Goal: Navigation & Orientation: Find specific page/section

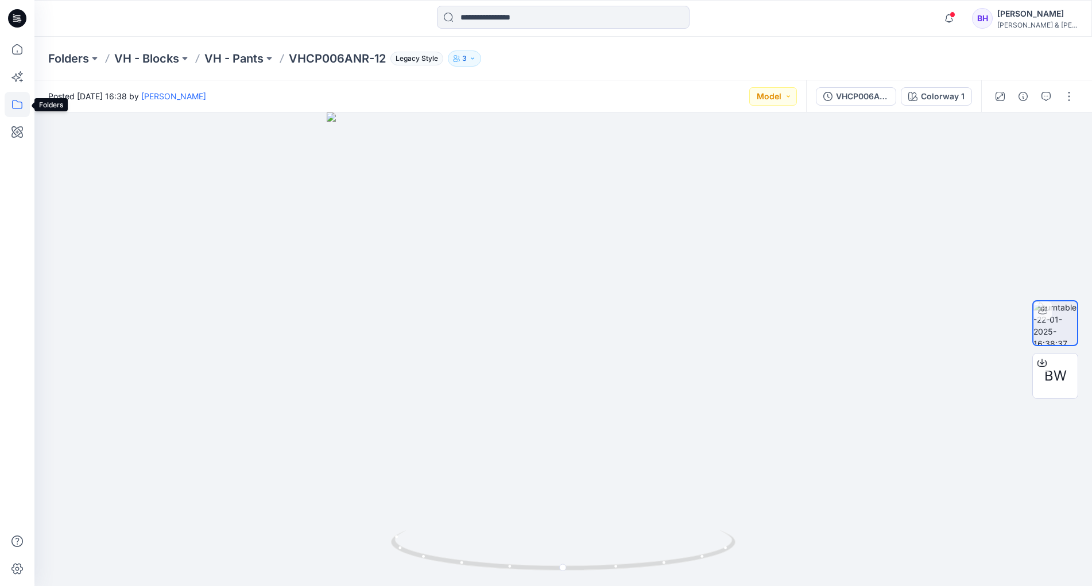
click at [16, 105] on icon at bounding box center [17, 104] width 25 height 25
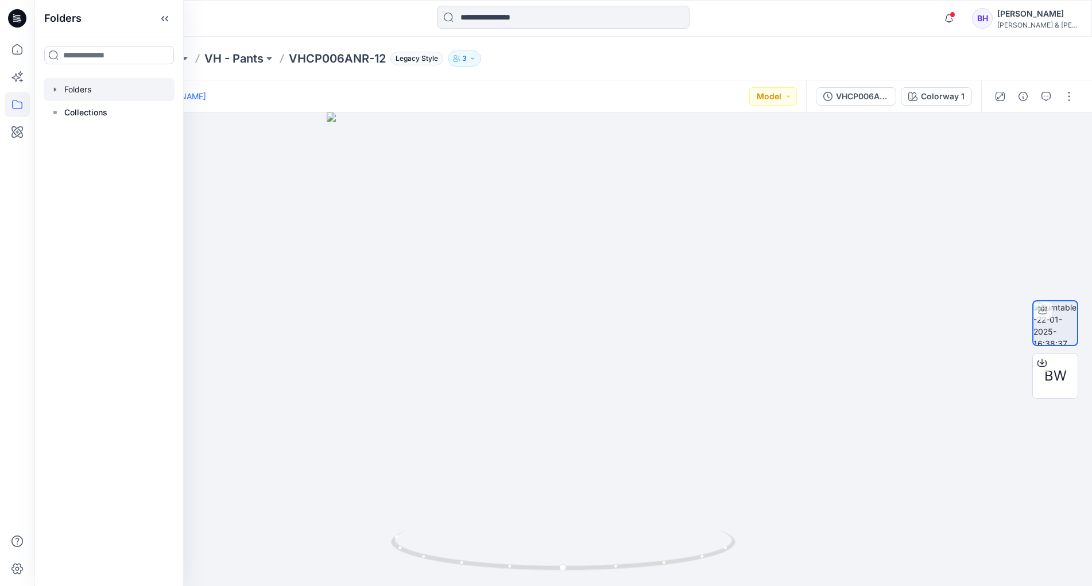
click at [76, 98] on div at bounding box center [109, 89] width 131 height 23
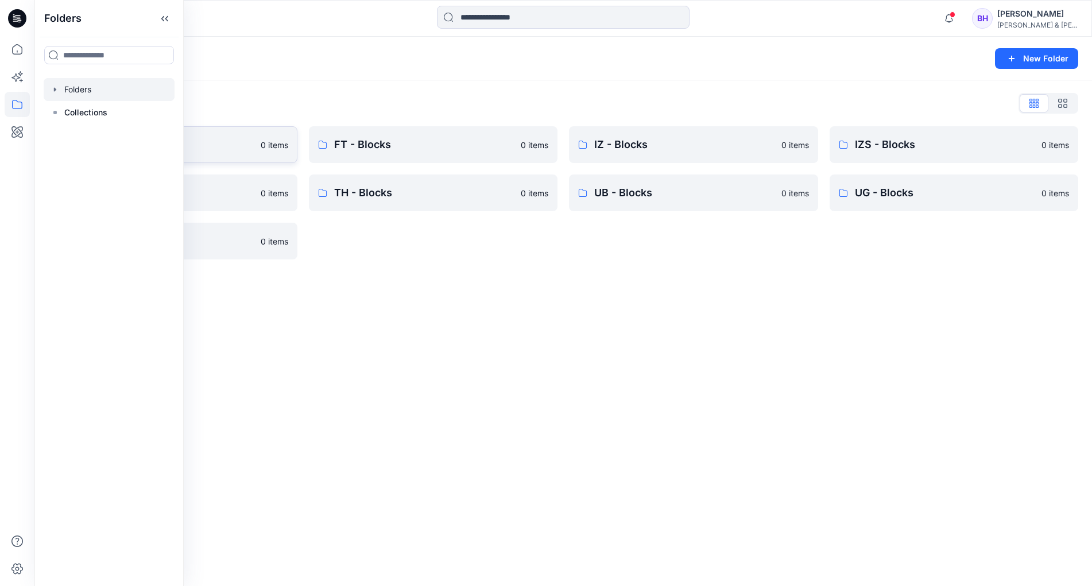
click at [235, 148] on p "CK - Blocks" at bounding box center [163, 145] width 180 height 16
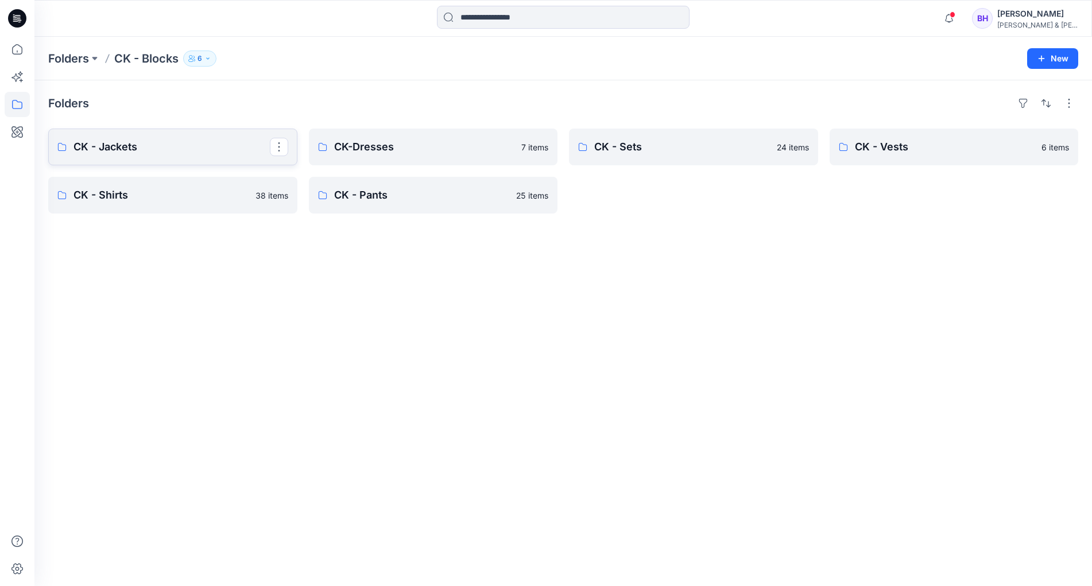
click at [126, 156] on link "CK - Jackets" at bounding box center [172, 147] width 249 height 37
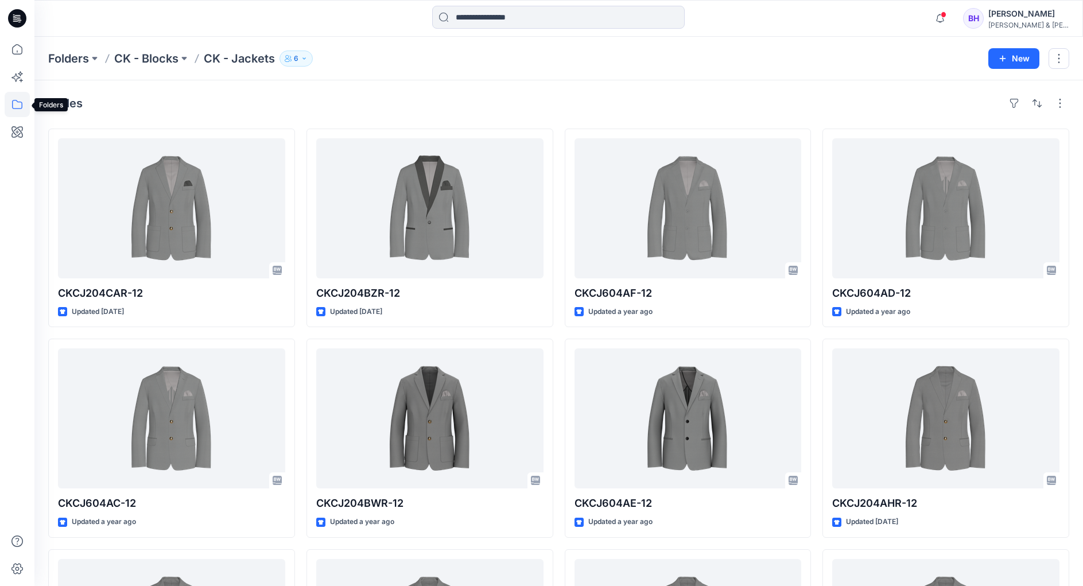
click at [13, 100] on icon at bounding box center [17, 104] width 25 height 25
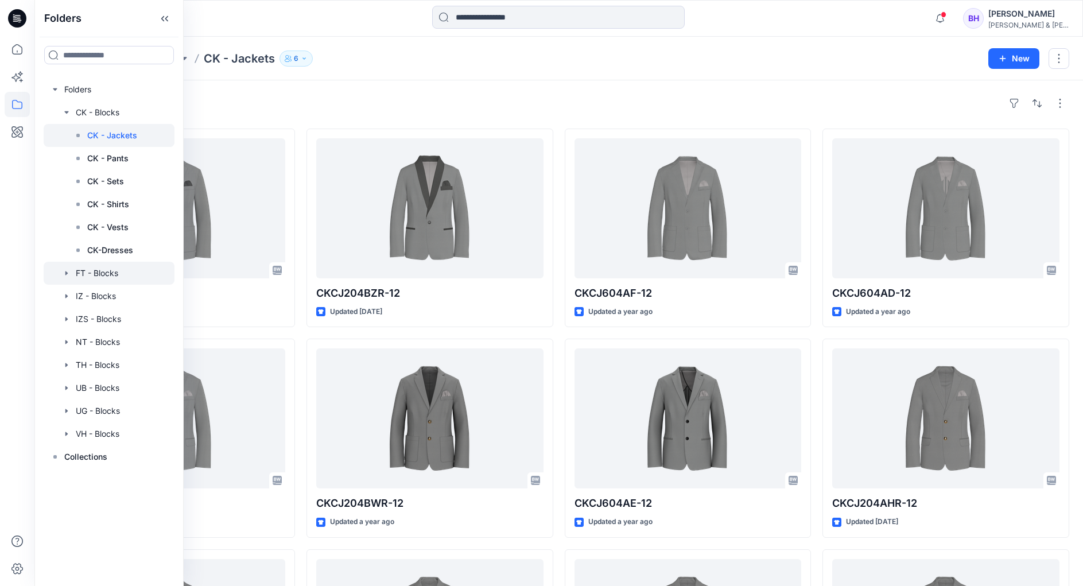
click at [104, 272] on div at bounding box center [109, 273] width 131 height 23
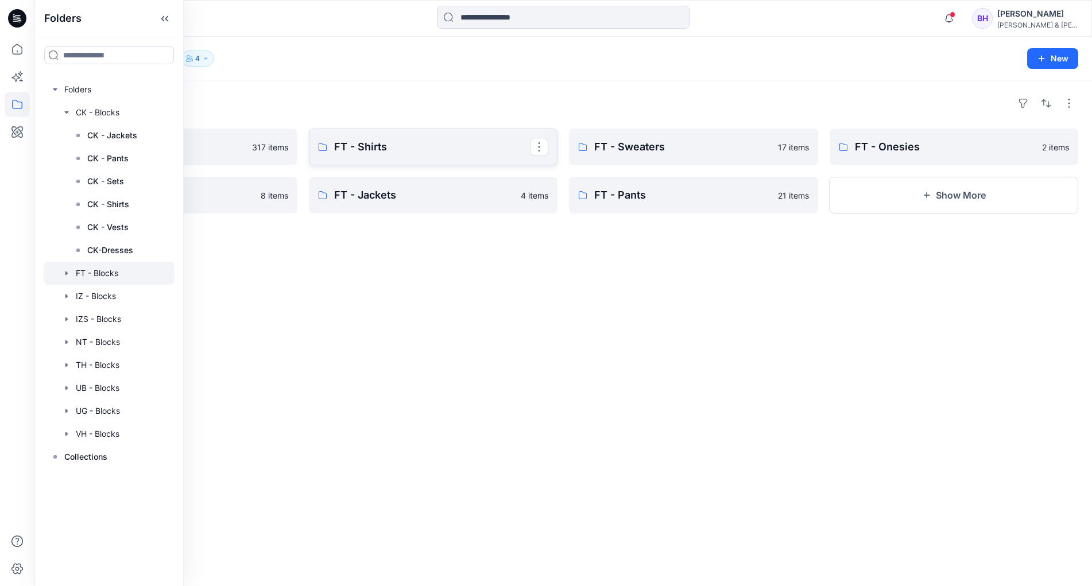
click at [397, 148] on p "FT - Shirts" at bounding box center [432, 147] width 196 height 16
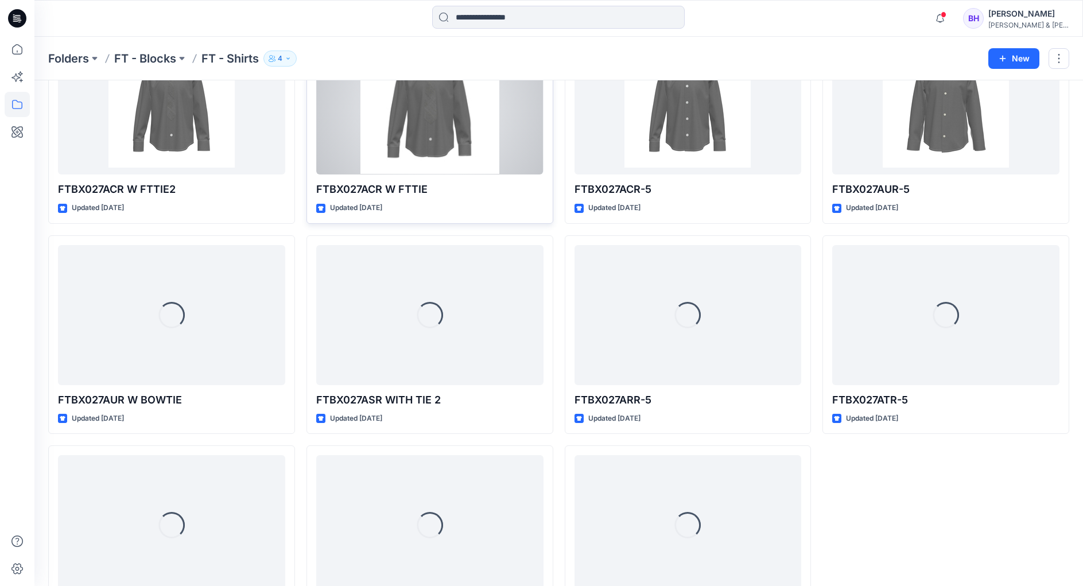
scroll to position [1228, 0]
